Goal: Navigation & Orientation: Find specific page/section

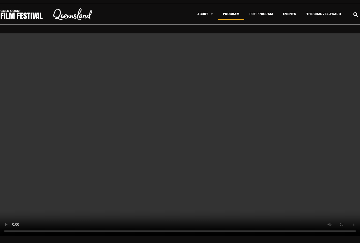
click at [237, 13] on link "Program" at bounding box center [231, 14] width 26 height 12
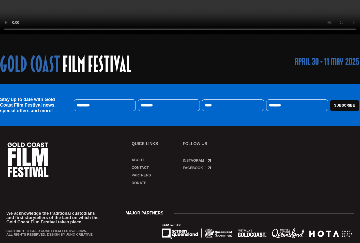
scroll to position [214, 0]
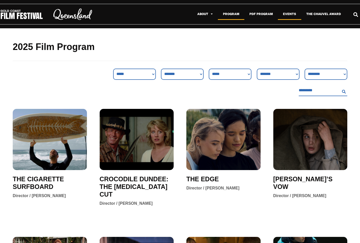
click at [291, 15] on link "Events" at bounding box center [289, 14] width 23 height 12
